Goal: Transaction & Acquisition: Purchase product/service

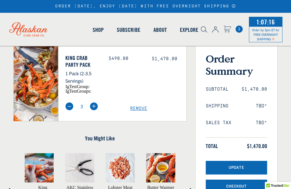
scroll to position [71, 0]
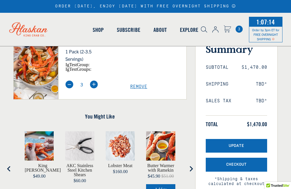
click at [73, 88] on img at bounding box center [69, 84] width 8 height 8
click at [69, 88] on img at bounding box center [69, 84] width 8 height 8
type input "1"
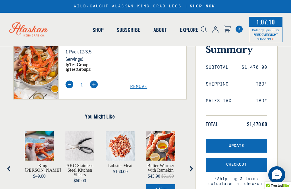
click at [218, 146] on button "Update" at bounding box center [236, 146] width 61 height 14
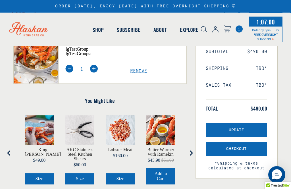
scroll to position [87, 0]
